Goal: Use online tool/utility: Utilize a website feature to perform a specific function

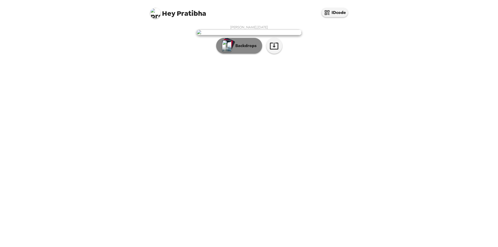
click at [239, 49] on p "Backdrops" at bounding box center [245, 46] width 24 height 6
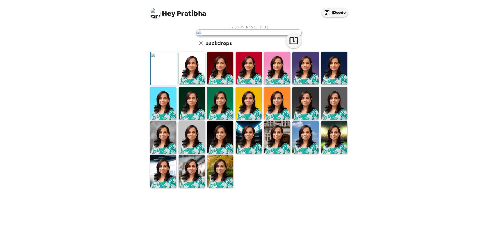
click at [219, 84] on img at bounding box center [220, 68] width 26 height 33
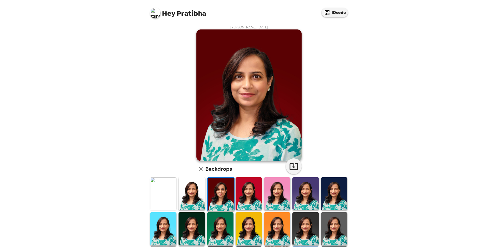
click at [244, 230] on img at bounding box center [248, 228] width 26 height 33
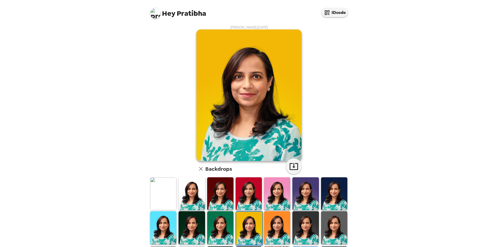
click at [271, 232] on img at bounding box center [277, 227] width 26 height 33
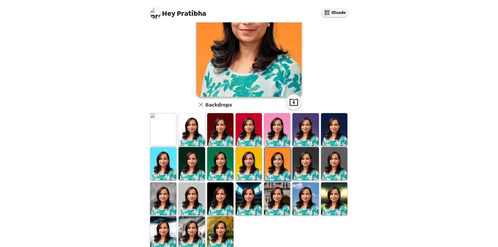
scroll to position [72, 0]
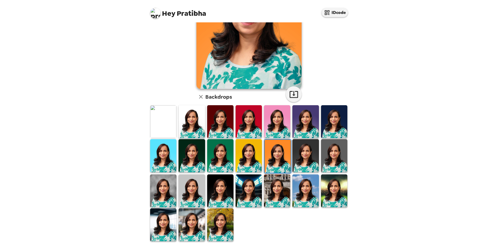
drag, startPoint x: 245, startPoint y: 194, endPoint x: 279, endPoint y: 197, distance: 34.0
click at [246, 194] on img at bounding box center [248, 190] width 26 height 33
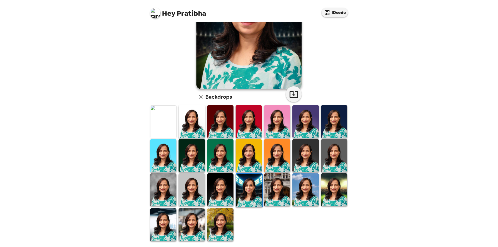
drag, startPoint x: 278, startPoint y: 184, endPoint x: 289, endPoint y: 184, distance: 11.3
click at [278, 184] on img at bounding box center [277, 189] width 26 height 33
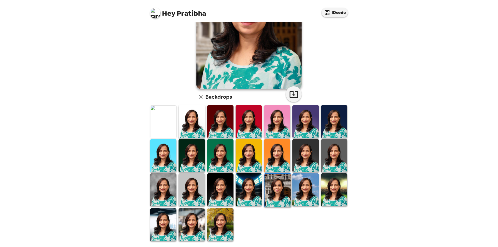
click at [221, 227] on img at bounding box center [220, 224] width 26 height 33
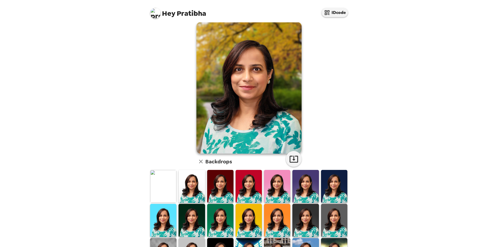
scroll to position [12, 0]
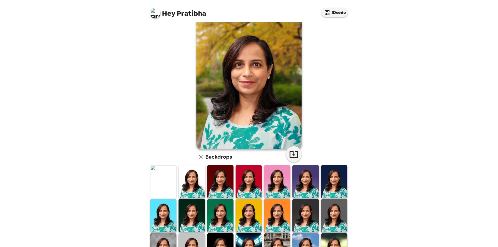
click at [182, 185] on img at bounding box center [191, 181] width 26 height 33
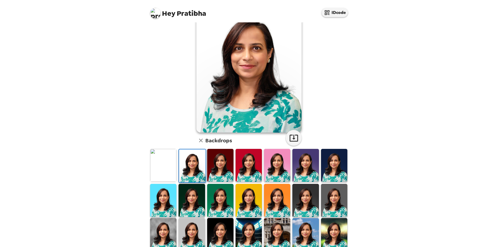
scroll to position [29, 0]
